Goal: Obtain resource: Obtain resource

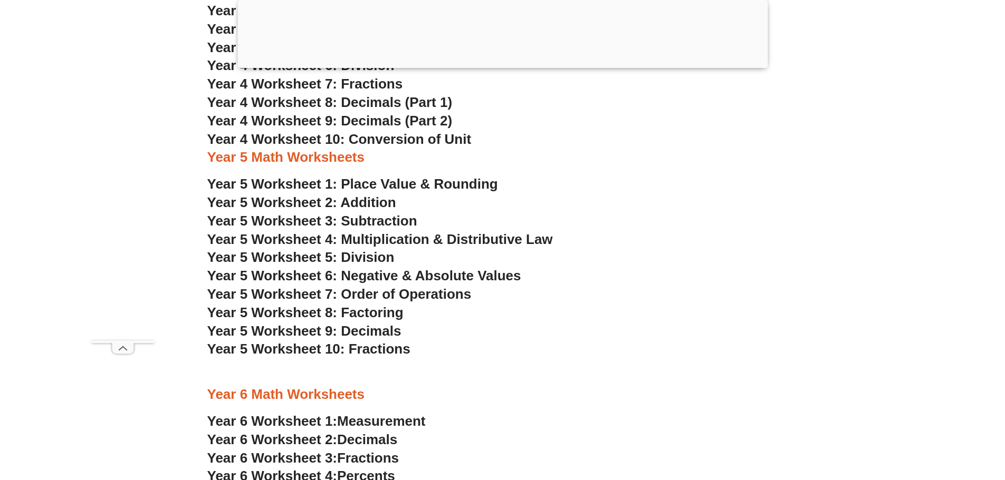
scroll to position [2174, 0]
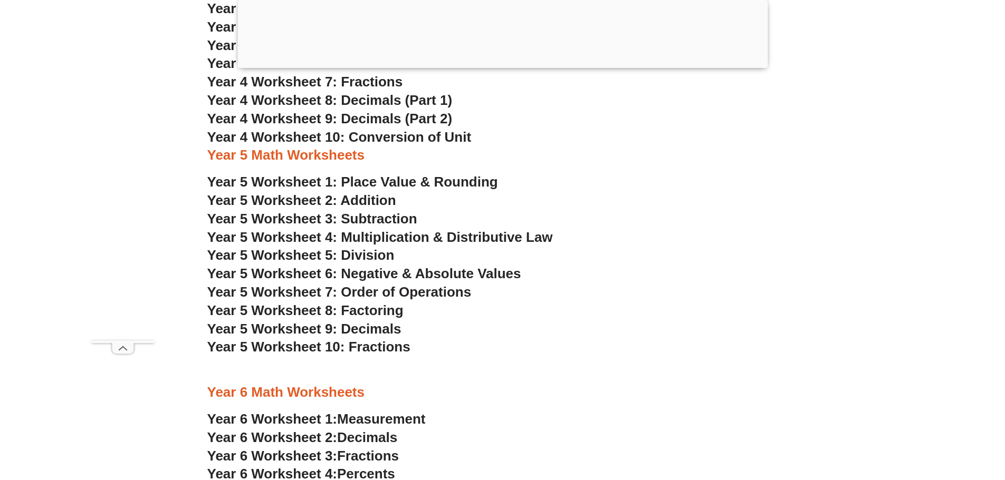
click at [338, 343] on span "Year 5 Worksheet 10: Fractions" at bounding box center [308, 347] width 203 height 16
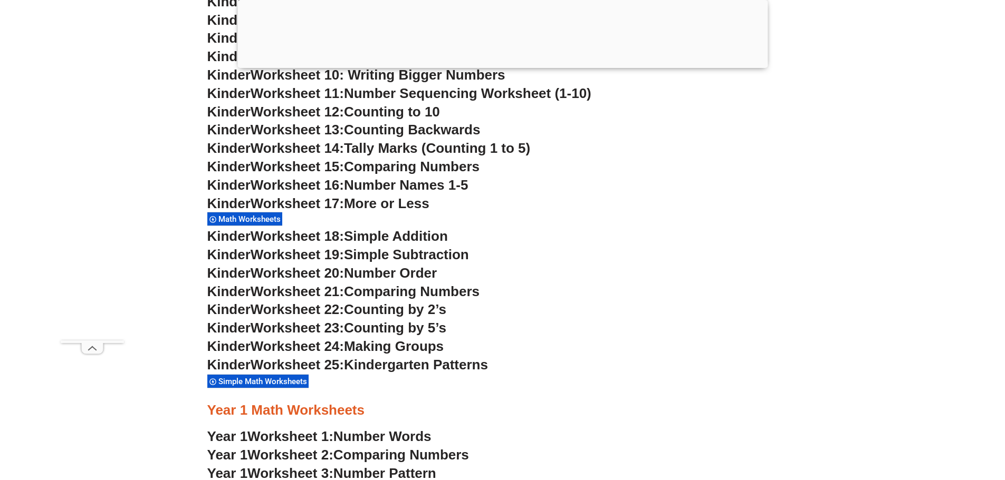
scroll to position [803, 0]
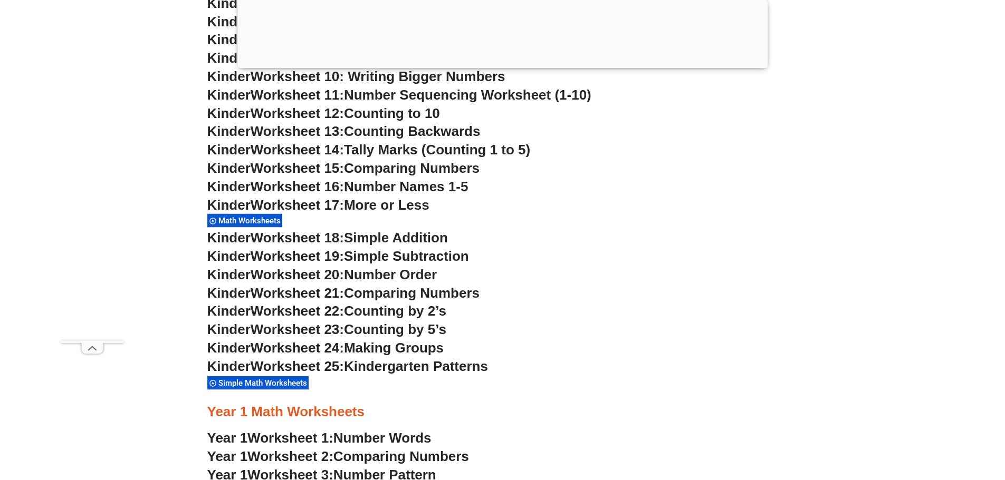
click at [635, 291] on h3 "Kinder Worksheet 21: Comparing Numbers" at bounding box center [502, 294] width 591 height 18
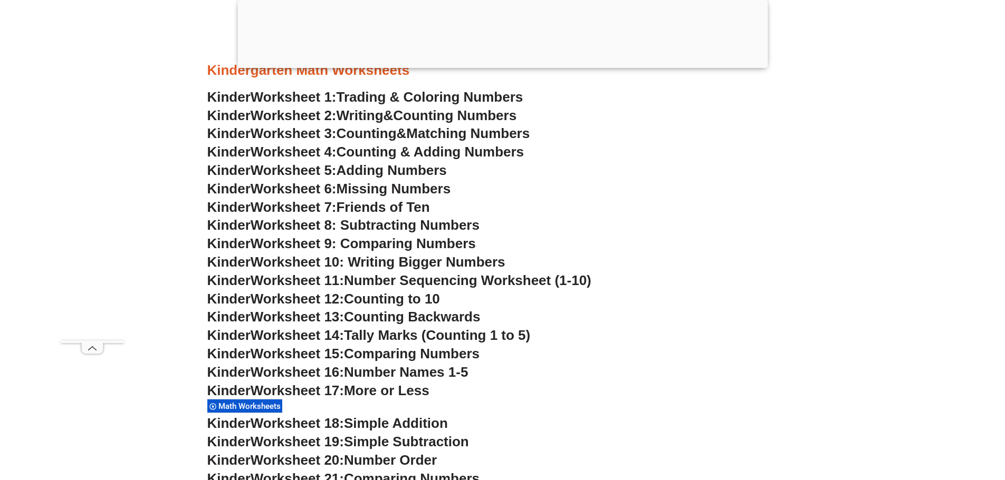
scroll to position [644, 0]
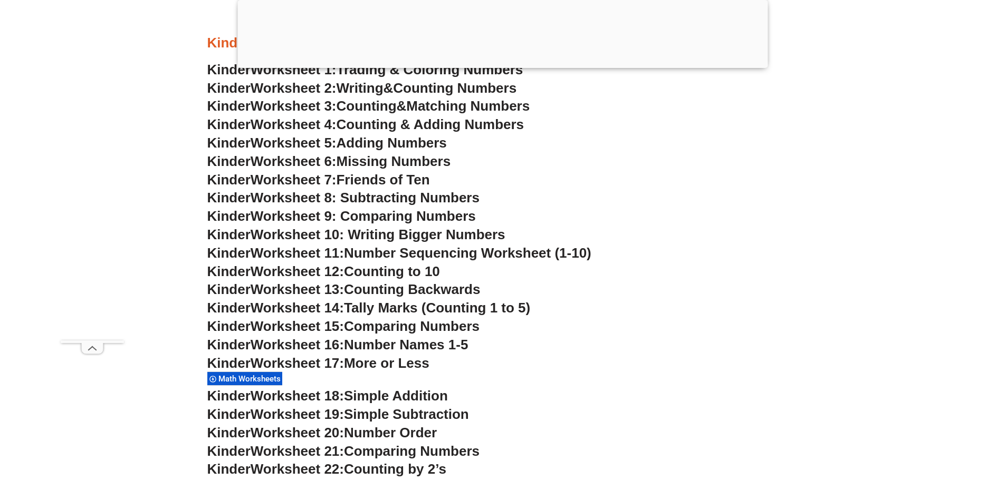
click at [305, 157] on span "Worksheet 6:" at bounding box center [293, 161] width 86 height 16
click at [631, 186] on h3 "Kinder Worksheet 7: Friends of Ten" at bounding box center [502, 180] width 591 height 18
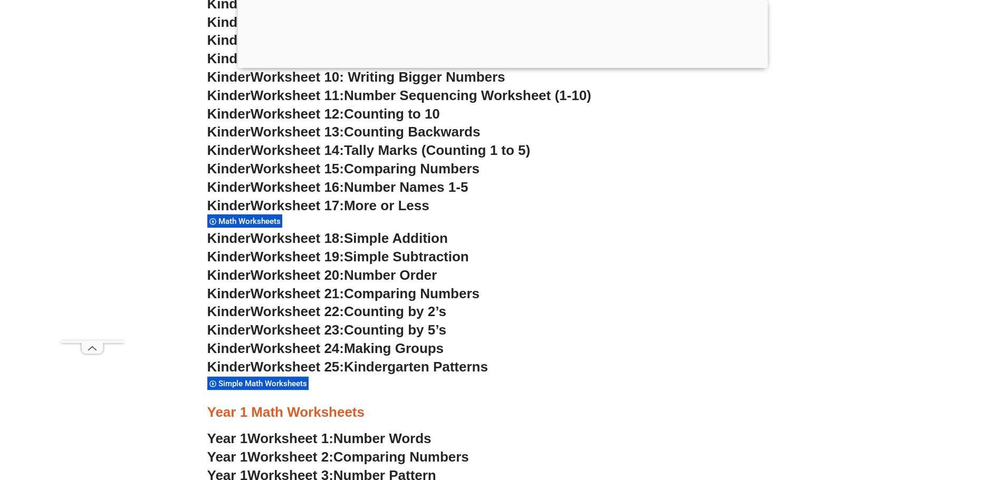
scroll to position [803, 0]
click at [389, 235] on span "Simple Addition" at bounding box center [396, 238] width 104 height 16
click at [282, 243] on span "Worksheet 18:" at bounding box center [296, 238] width 93 height 16
click at [282, 242] on span "Worksheet 18:" at bounding box center [296, 238] width 93 height 16
drag, startPoint x: 416, startPoint y: 246, endPoint x: 435, endPoint y: 241, distance: 20.1
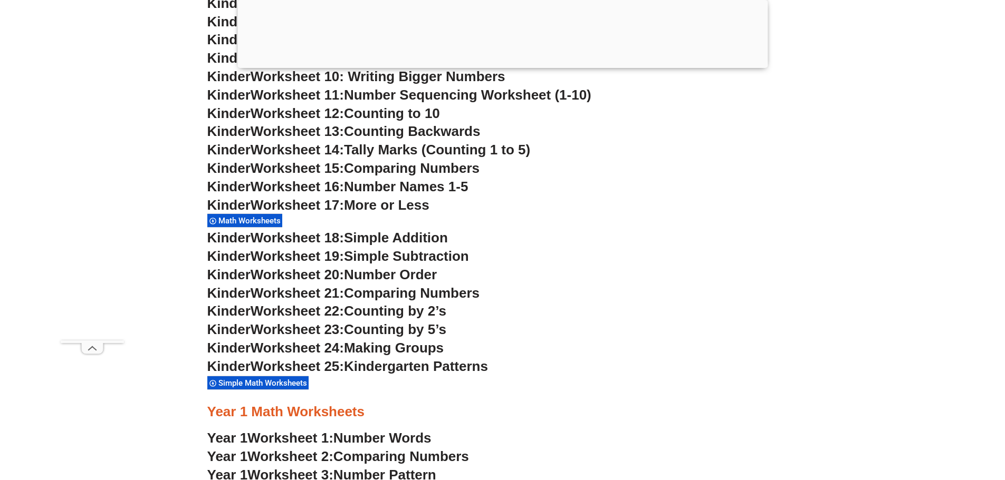
click at [417, 245] on span "Simple Addition" at bounding box center [396, 238] width 104 height 16
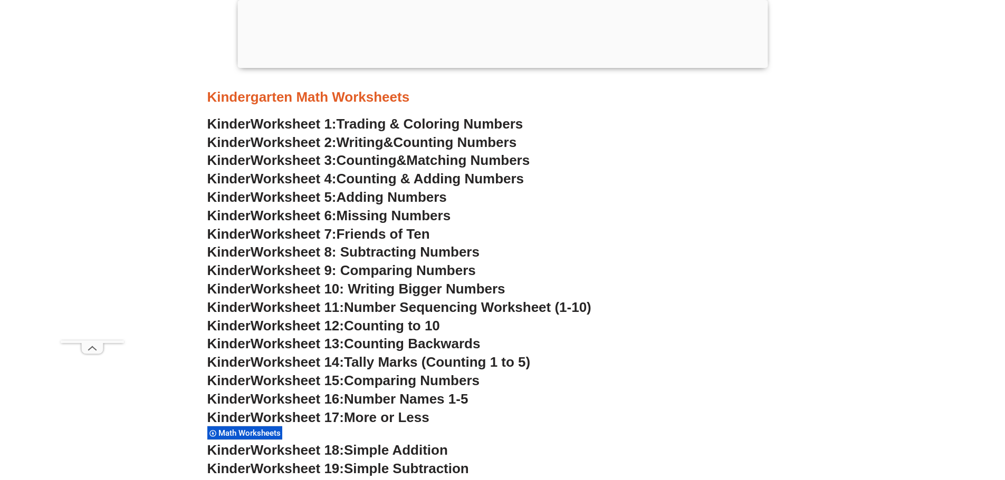
scroll to position [592, 0]
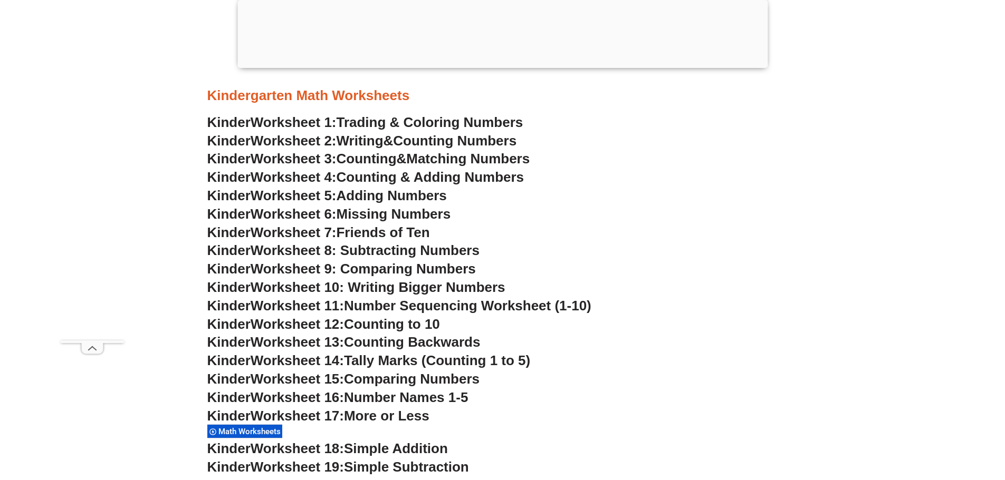
click at [427, 341] on span "Counting Backwards" at bounding box center [412, 342] width 136 height 16
click at [414, 289] on span "Worksheet 10: Writing Bigger Numbers" at bounding box center [377, 287] width 255 height 16
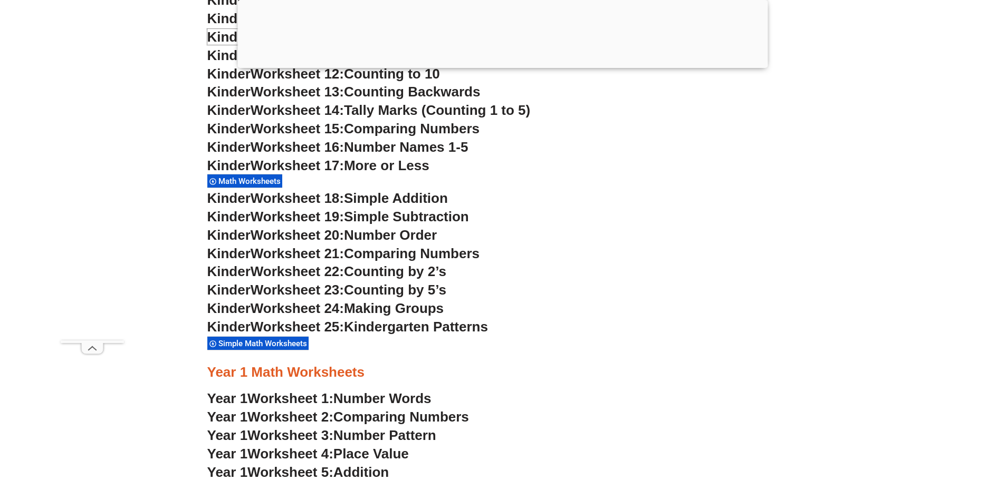
scroll to position [855, 0]
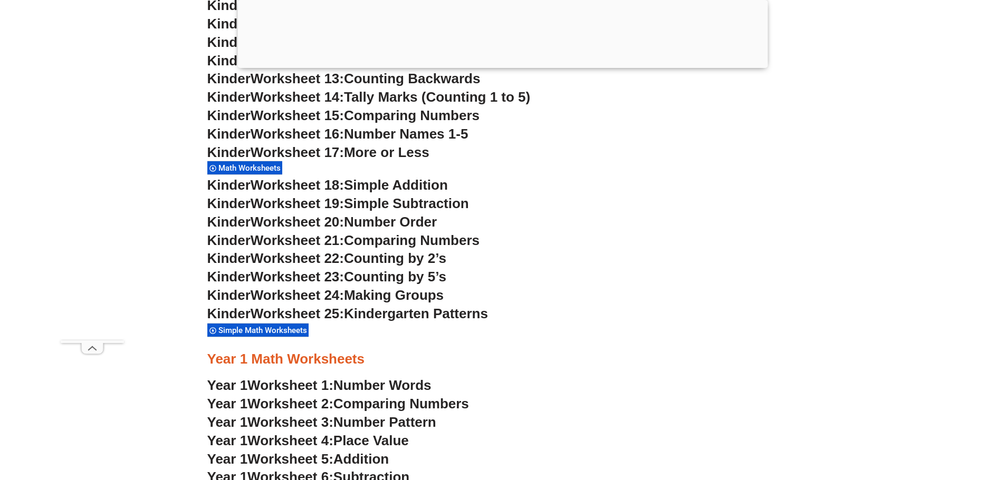
click at [229, 168] on span "Math Worksheets" at bounding box center [250, 167] width 65 height 9
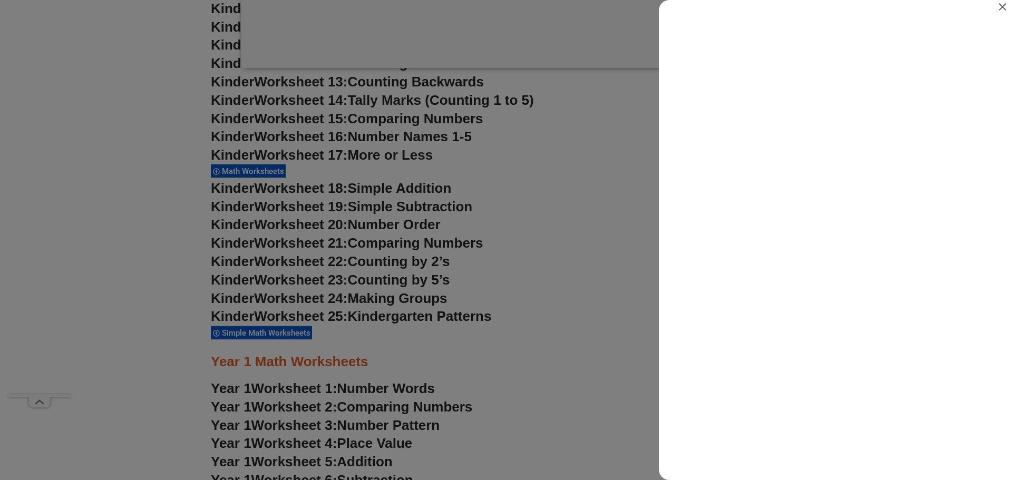
scroll to position [0, 0]
